Goal: Transaction & Acquisition: Obtain resource

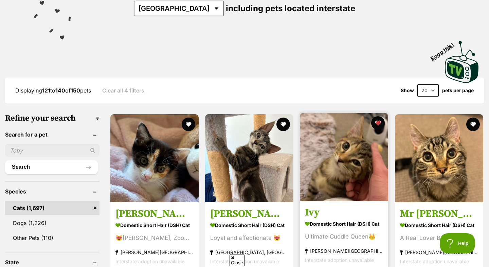
scroll to position [123, 0]
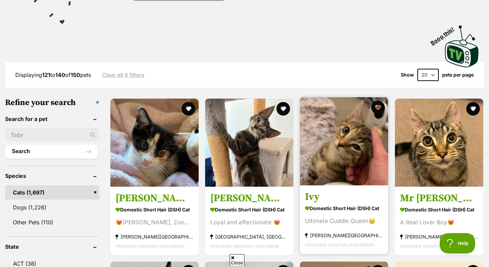
click at [359, 169] on img at bounding box center [344, 141] width 88 height 88
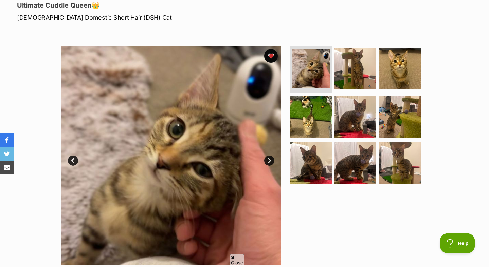
scroll to position [104, 0]
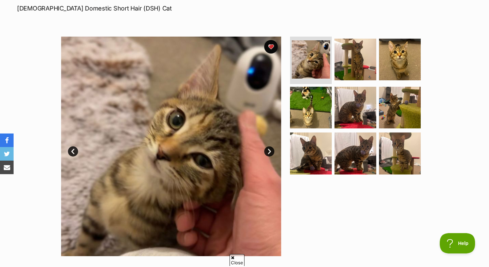
click at [266, 152] on link "Next" at bounding box center [269, 152] width 10 height 10
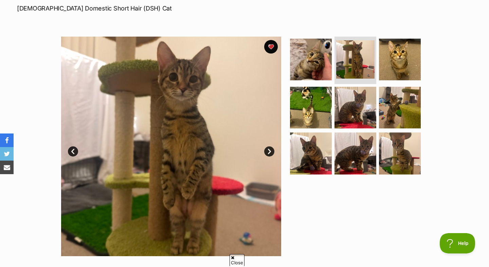
click at [266, 152] on link "Next" at bounding box center [269, 152] width 10 height 10
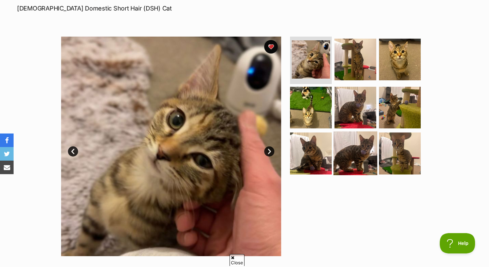
click at [342, 147] on img at bounding box center [355, 154] width 44 height 44
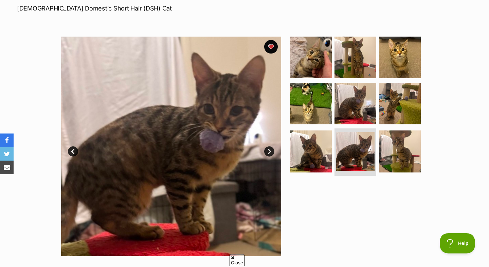
click at [247, 134] on img at bounding box center [171, 147] width 220 height 220
click at [273, 164] on img at bounding box center [171, 147] width 220 height 220
click at [268, 154] on link "Next" at bounding box center [269, 152] width 10 height 10
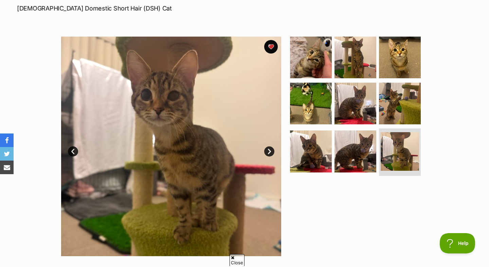
click at [268, 154] on link "Next" at bounding box center [269, 152] width 10 height 10
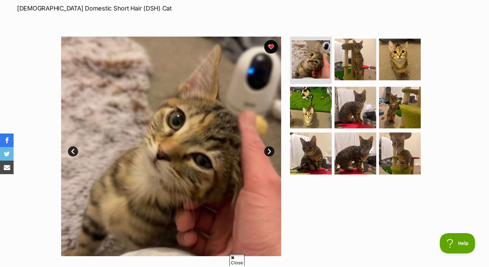
click at [268, 154] on link "Next" at bounding box center [269, 152] width 10 height 10
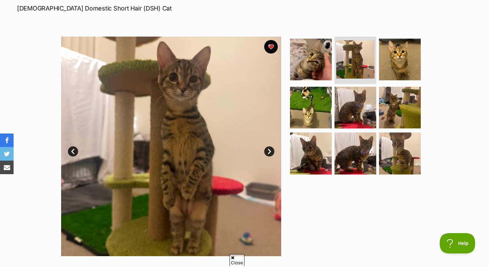
click at [268, 154] on link "Next" at bounding box center [269, 152] width 10 height 10
